Goal: Task Accomplishment & Management: Use online tool/utility

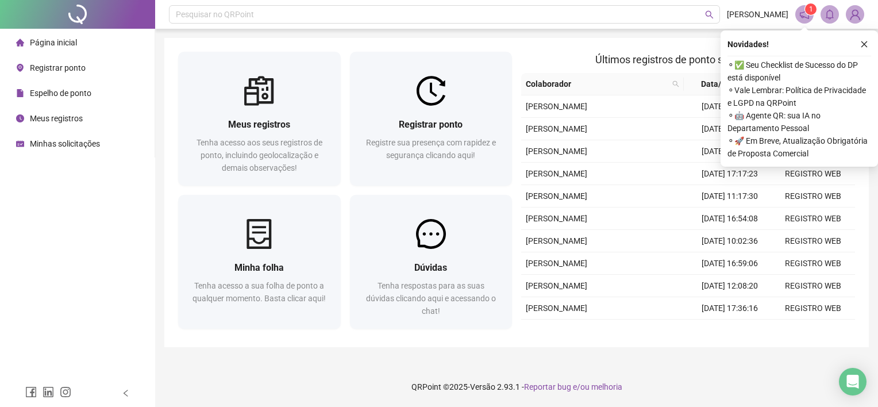
drag, startPoint x: 860, startPoint y: 46, endPoint x: 848, endPoint y: 54, distance: 14.0
click at [860, 46] on icon "close" at bounding box center [864, 44] width 8 height 8
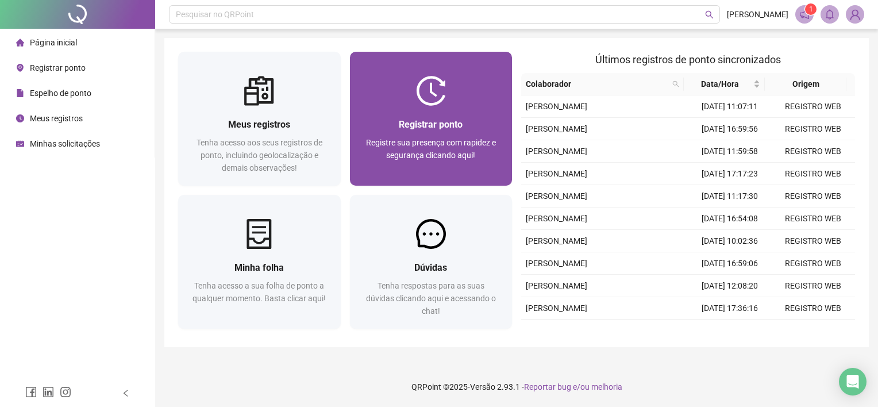
click at [432, 53] on div "Registrar ponto Registre sua presença com rapidez e segurança clicando aqui!" at bounding box center [431, 119] width 163 height 134
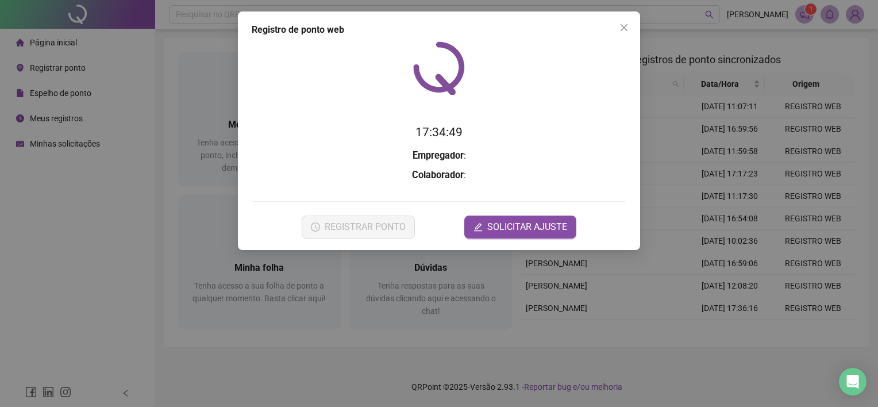
click at [432, 75] on div "17:34:49 Empregador : Colaborador : REGISTRAR PONTO SOLICITAR AJUSTE" at bounding box center [439, 139] width 375 height 197
click at [621, 30] on icon "close" at bounding box center [624, 27] width 7 height 7
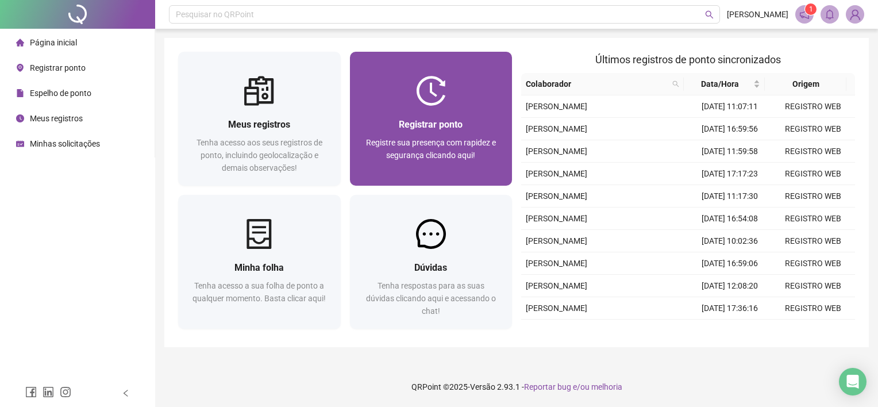
click at [453, 139] on span "Registre sua presença com rapidez e segurança clicando aqui!" at bounding box center [431, 149] width 130 height 22
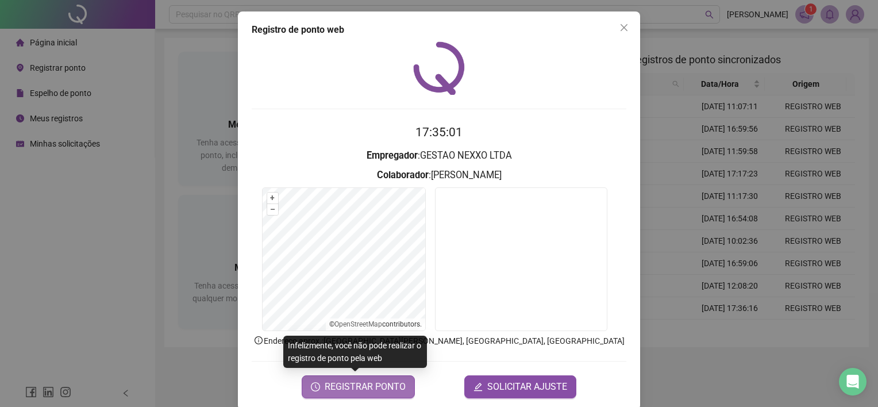
click at [352, 387] on span "REGISTRAR PONTO" at bounding box center [365, 387] width 81 height 14
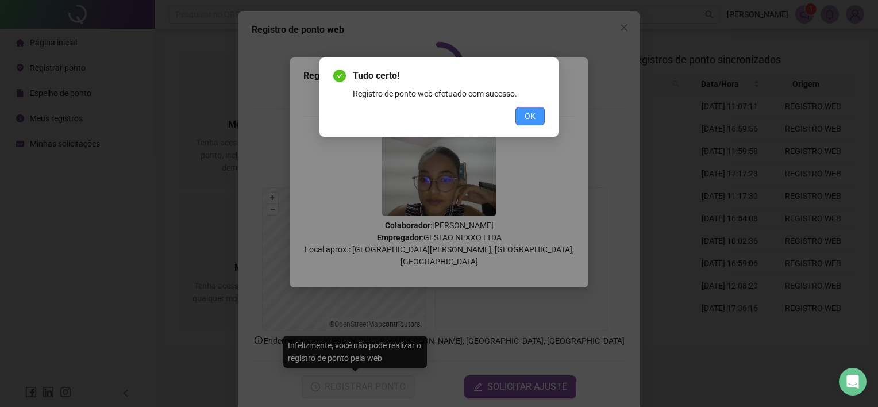
click at [530, 123] on button "OK" at bounding box center [530, 116] width 29 height 18
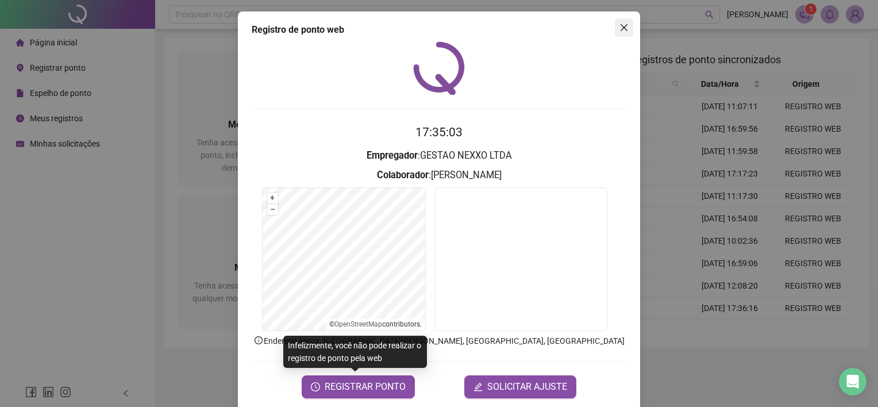
click at [620, 30] on icon "close" at bounding box center [624, 27] width 9 height 9
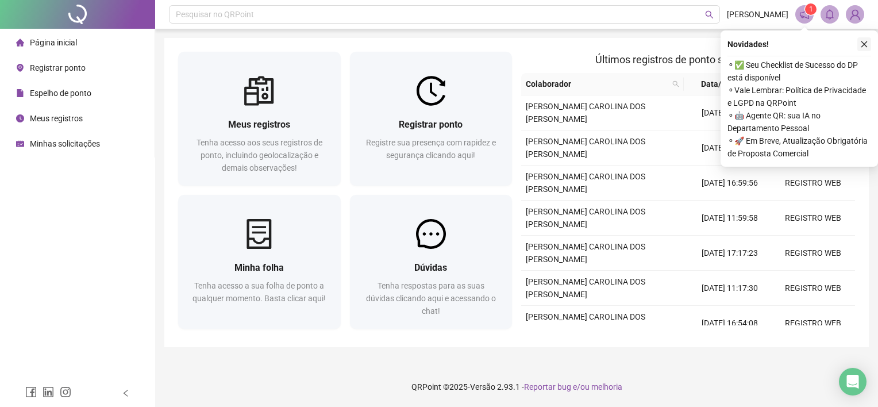
click at [862, 43] on icon "close" at bounding box center [864, 44] width 8 height 8
